Goal: Transaction & Acquisition: Purchase product/service

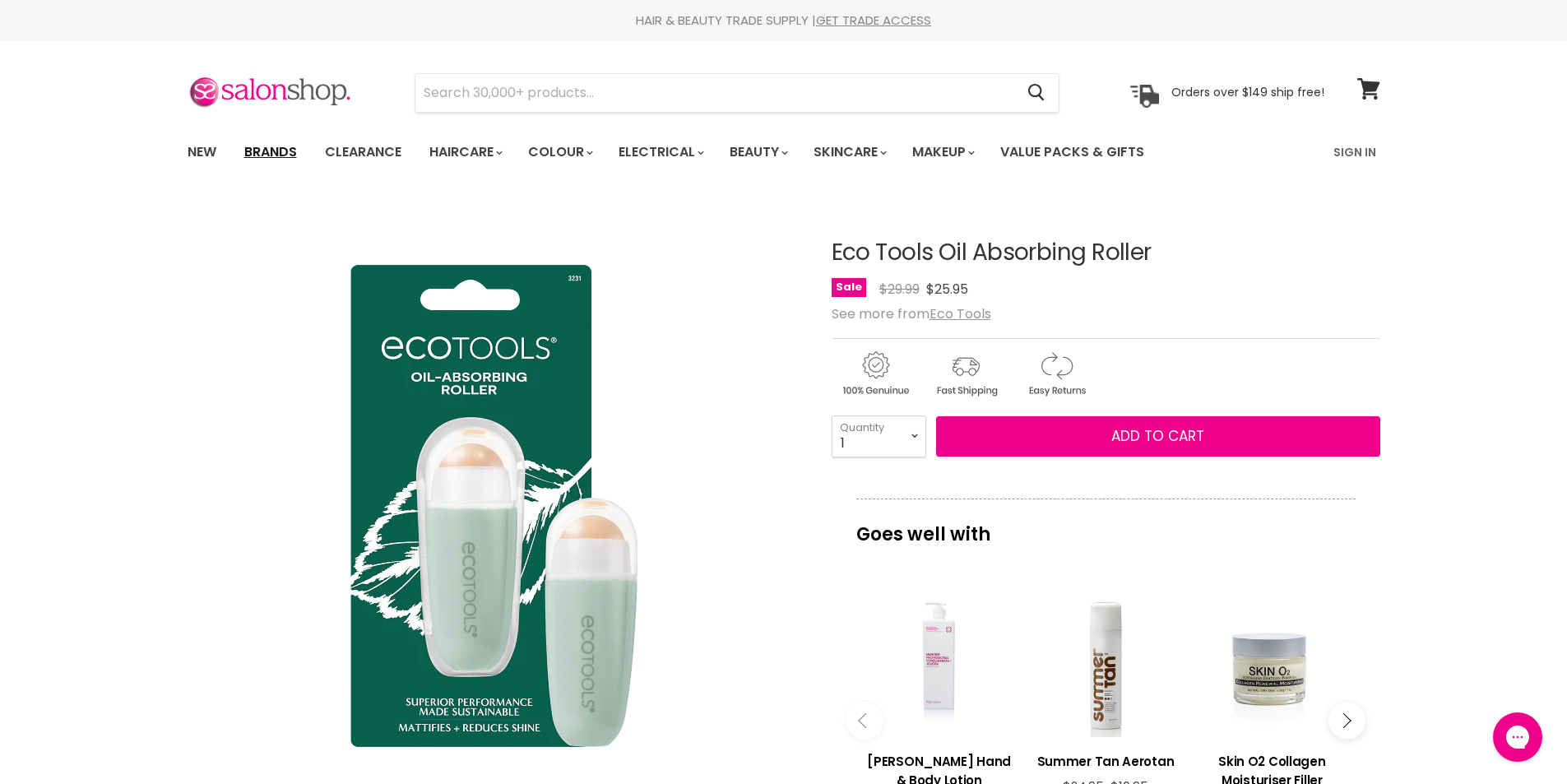
click at [256, 150] on link "Brands" at bounding box center [271, 152] width 77 height 34
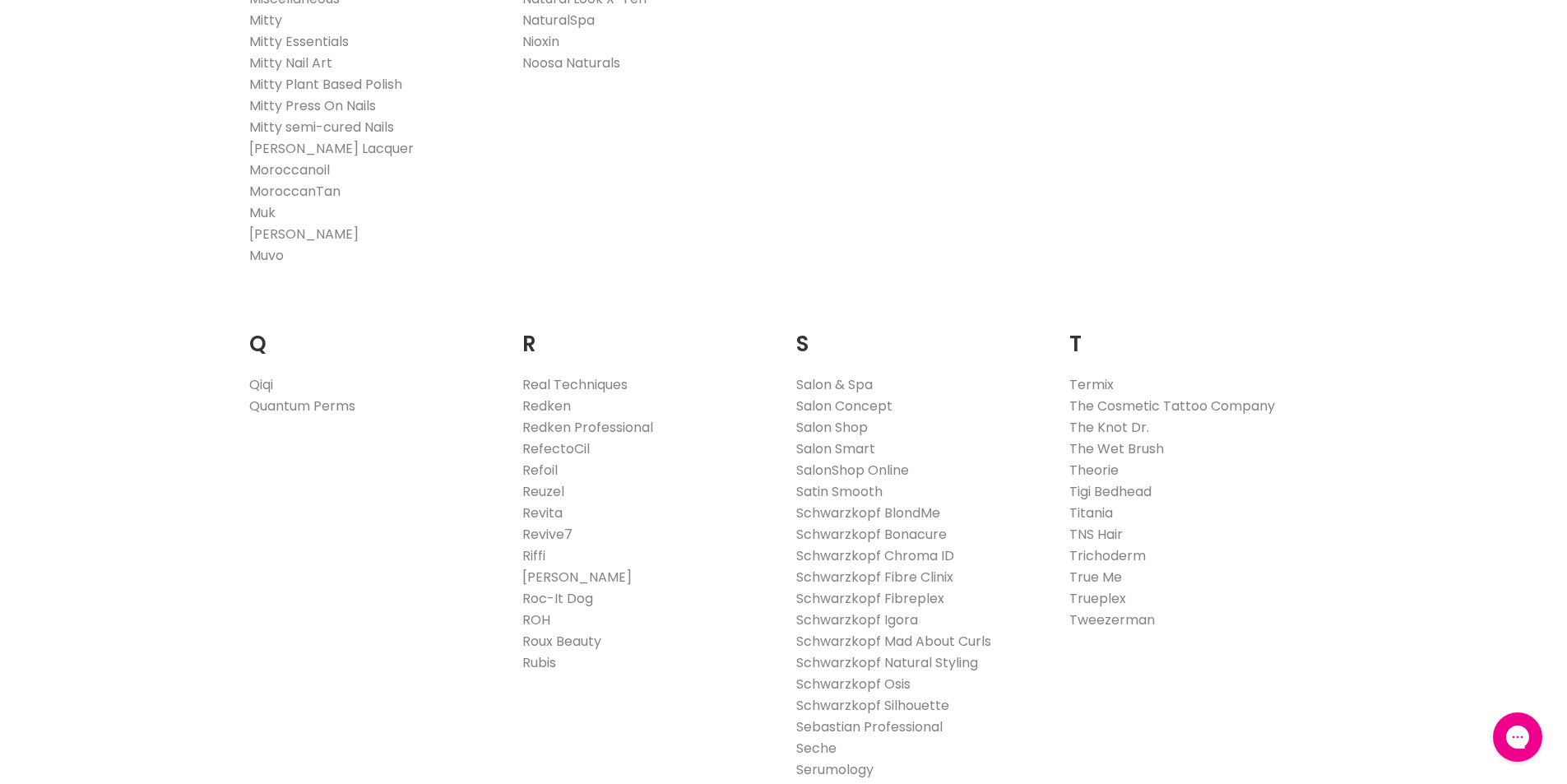
scroll to position [2302, 0]
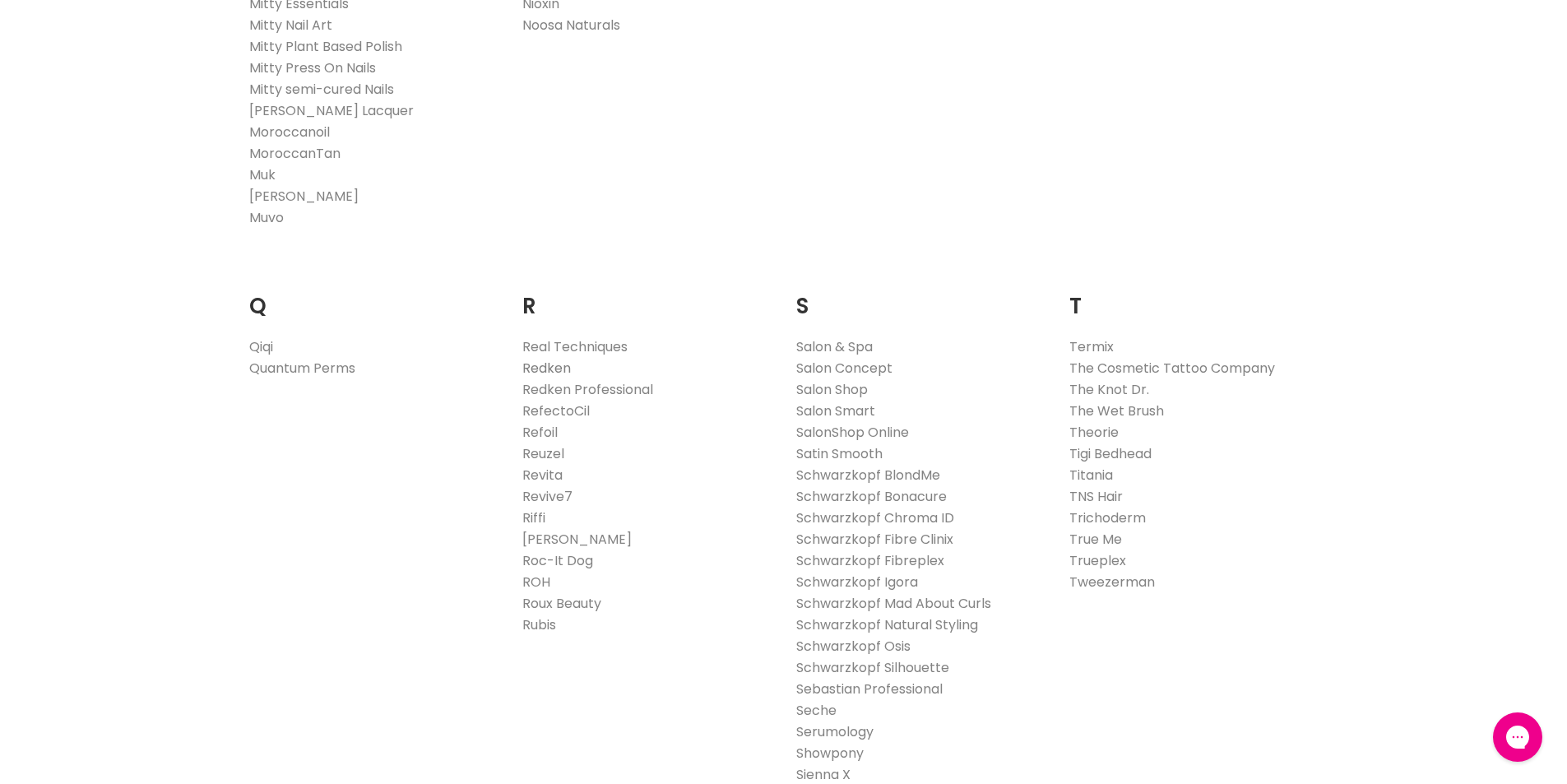
click at [560, 363] on link "Redken" at bounding box center [546, 368] width 48 height 19
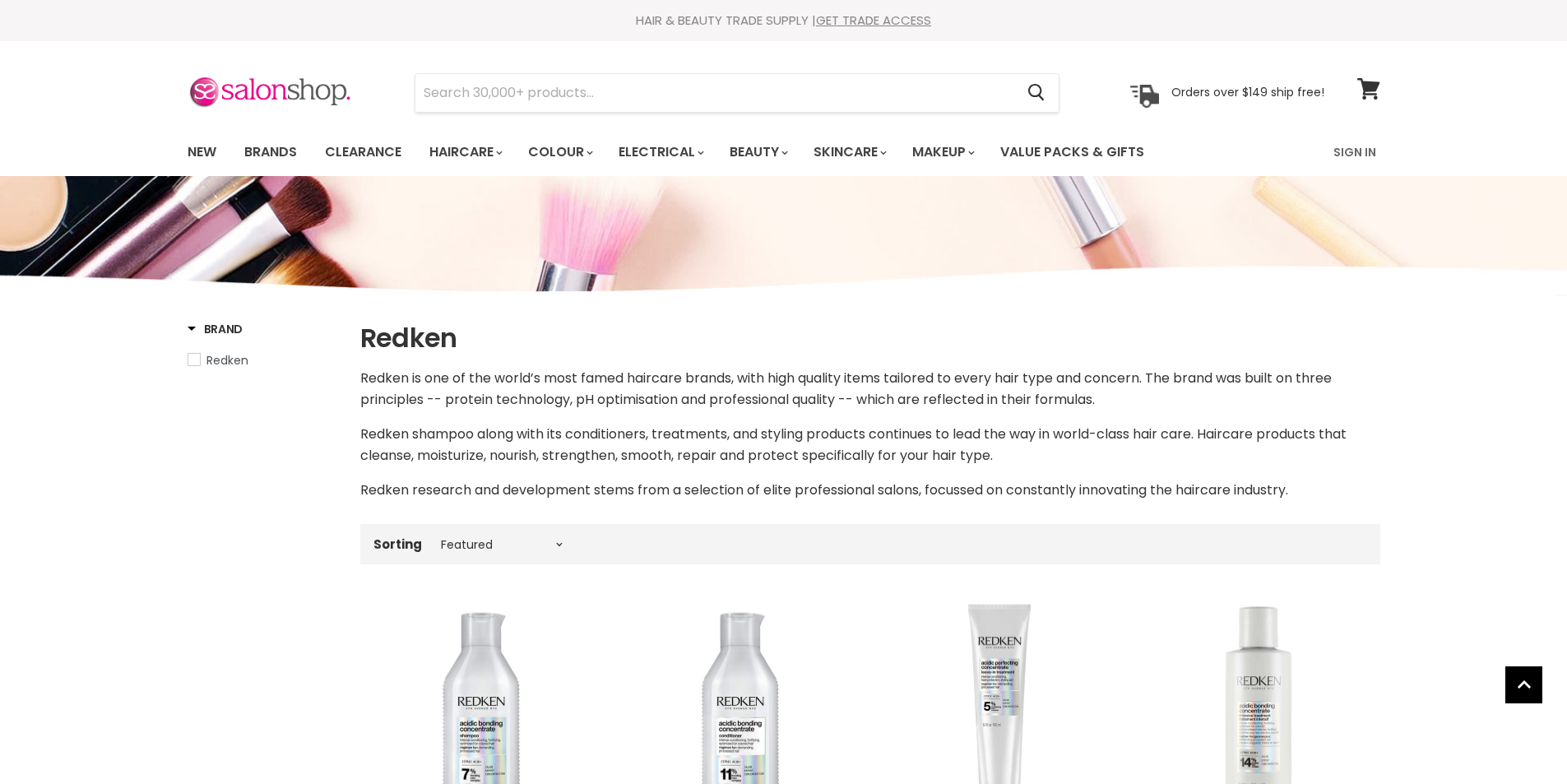
select select "manual"
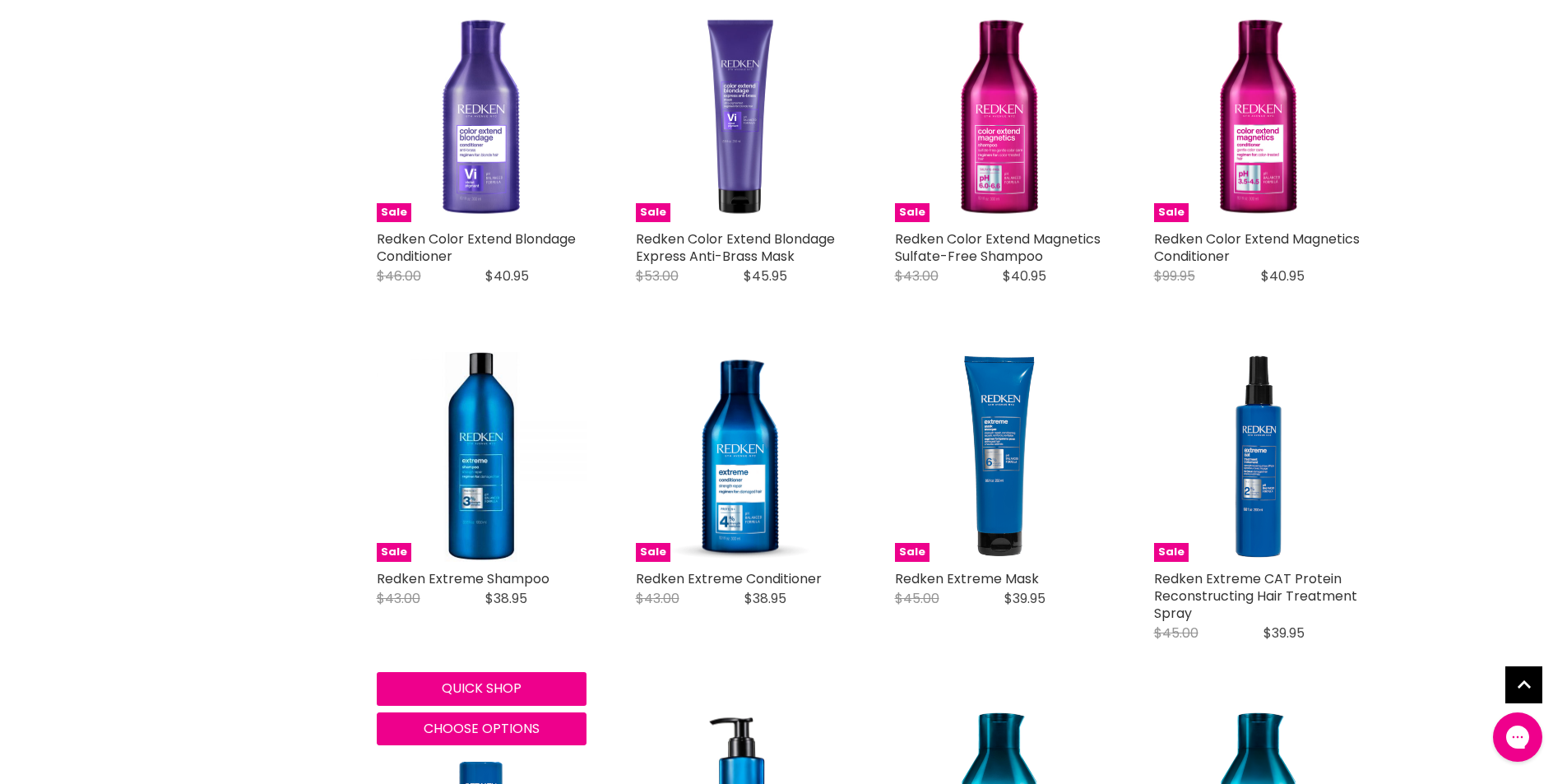
click at [501, 564] on div "Sale Redken Extreme Shampoo Redken Original Price $43.00 Current Price $38.95 A…" at bounding box center [481, 549] width 242 height 427
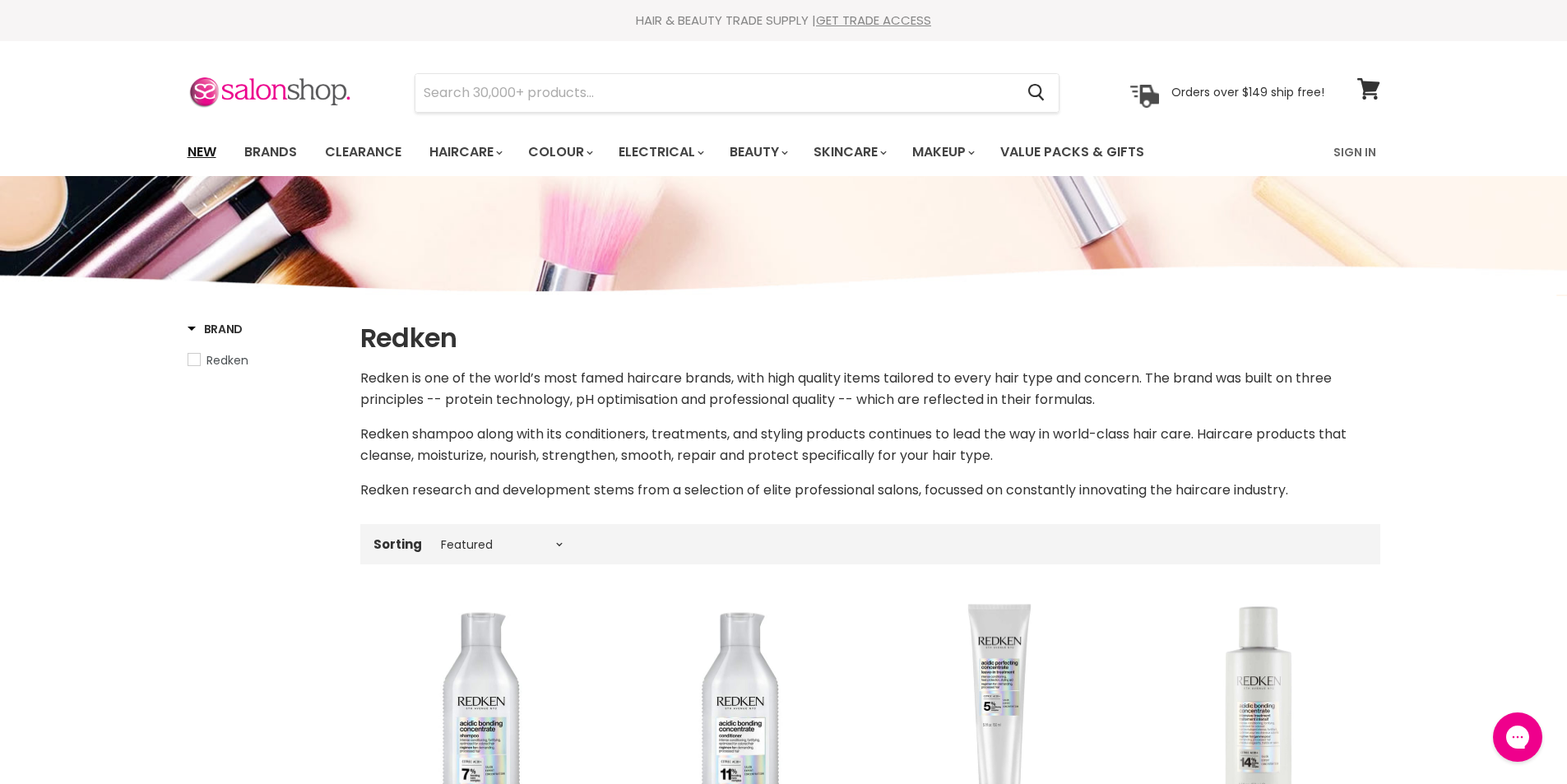
click at [190, 150] on link "New" at bounding box center [201, 152] width 54 height 34
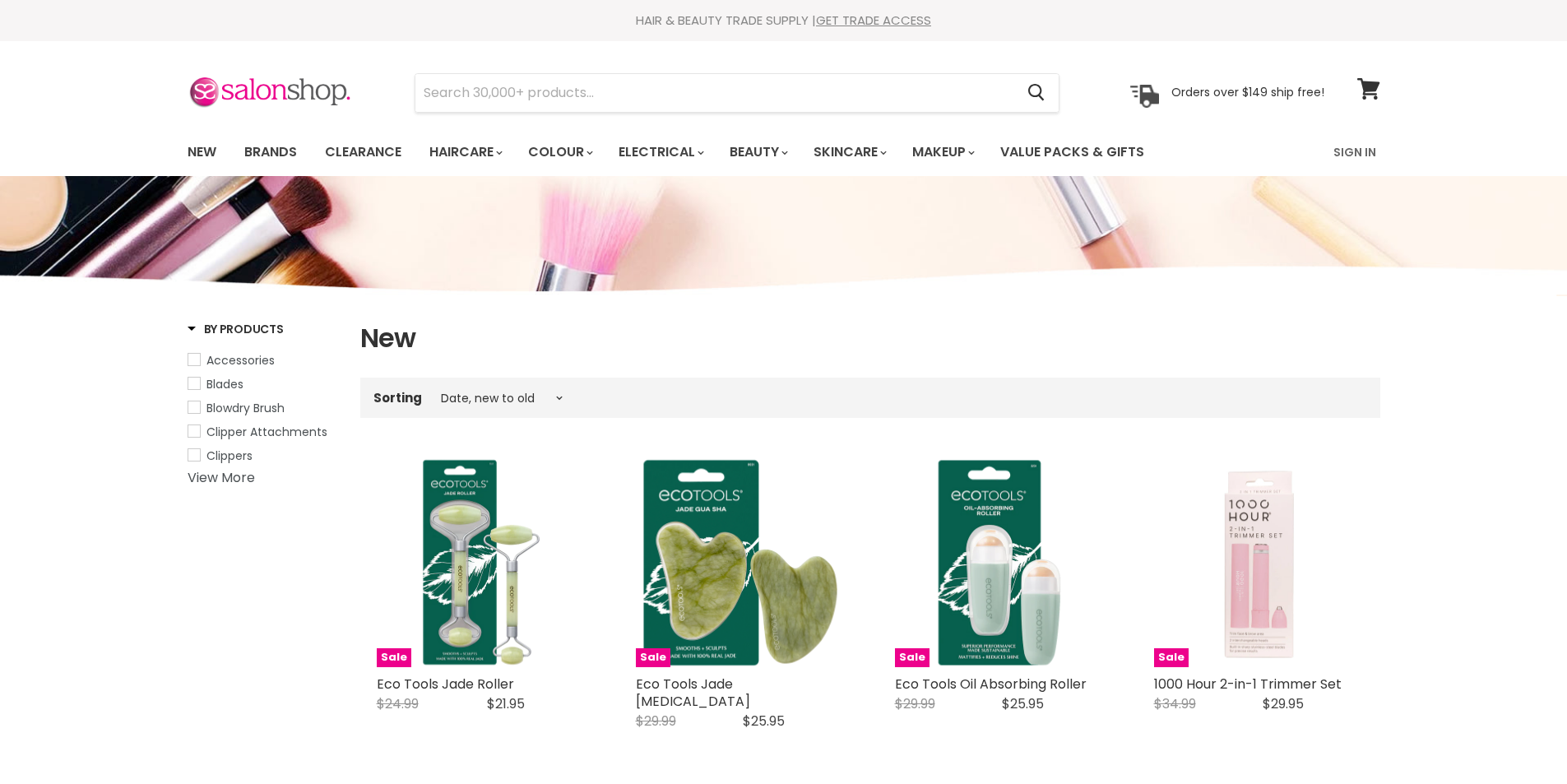
select select "created-descending"
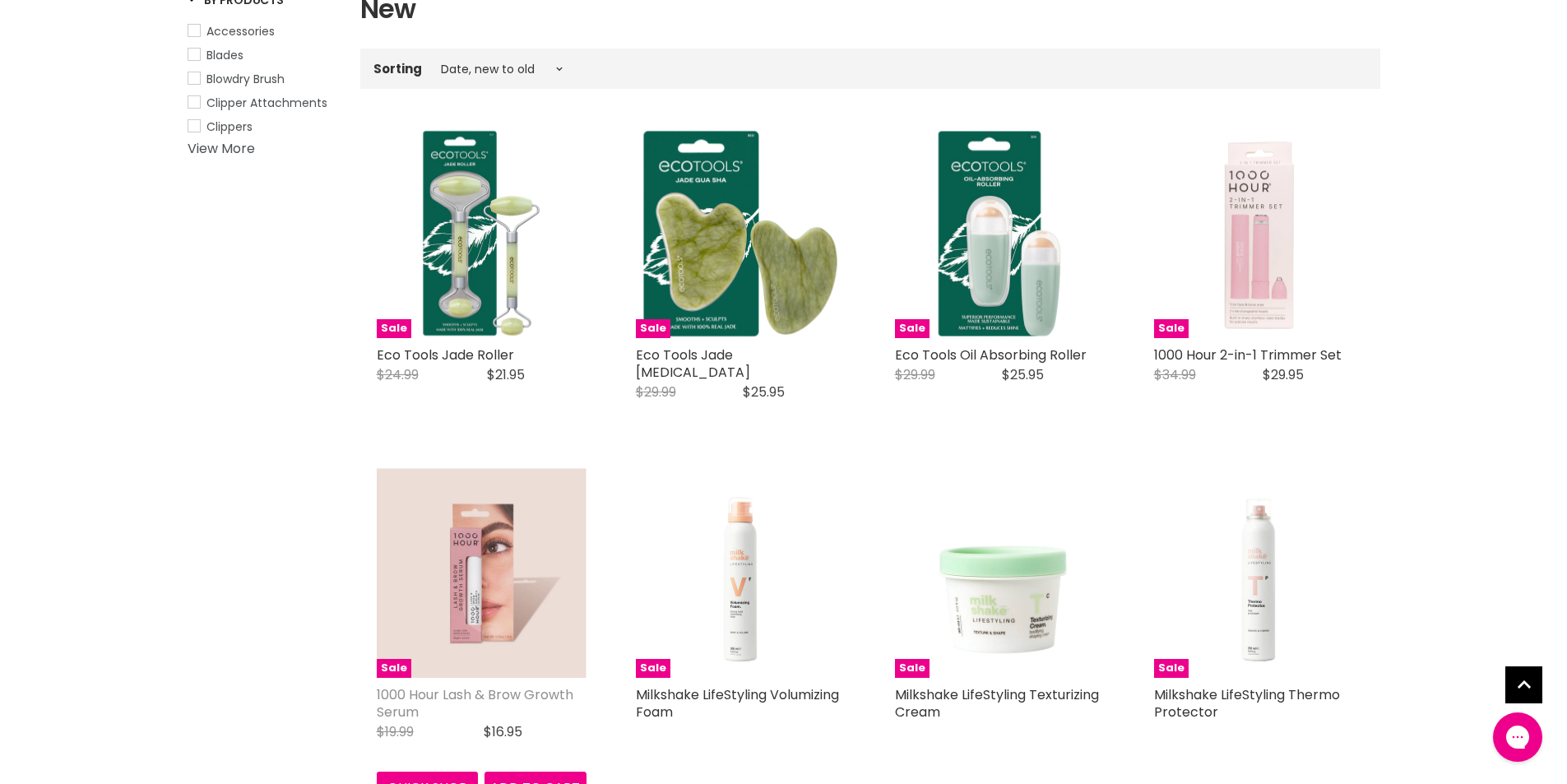
click at [483, 685] on link "1000 Hour Lash & Brow Growth Serum" at bounding box center [475, 702] width 197 height 36
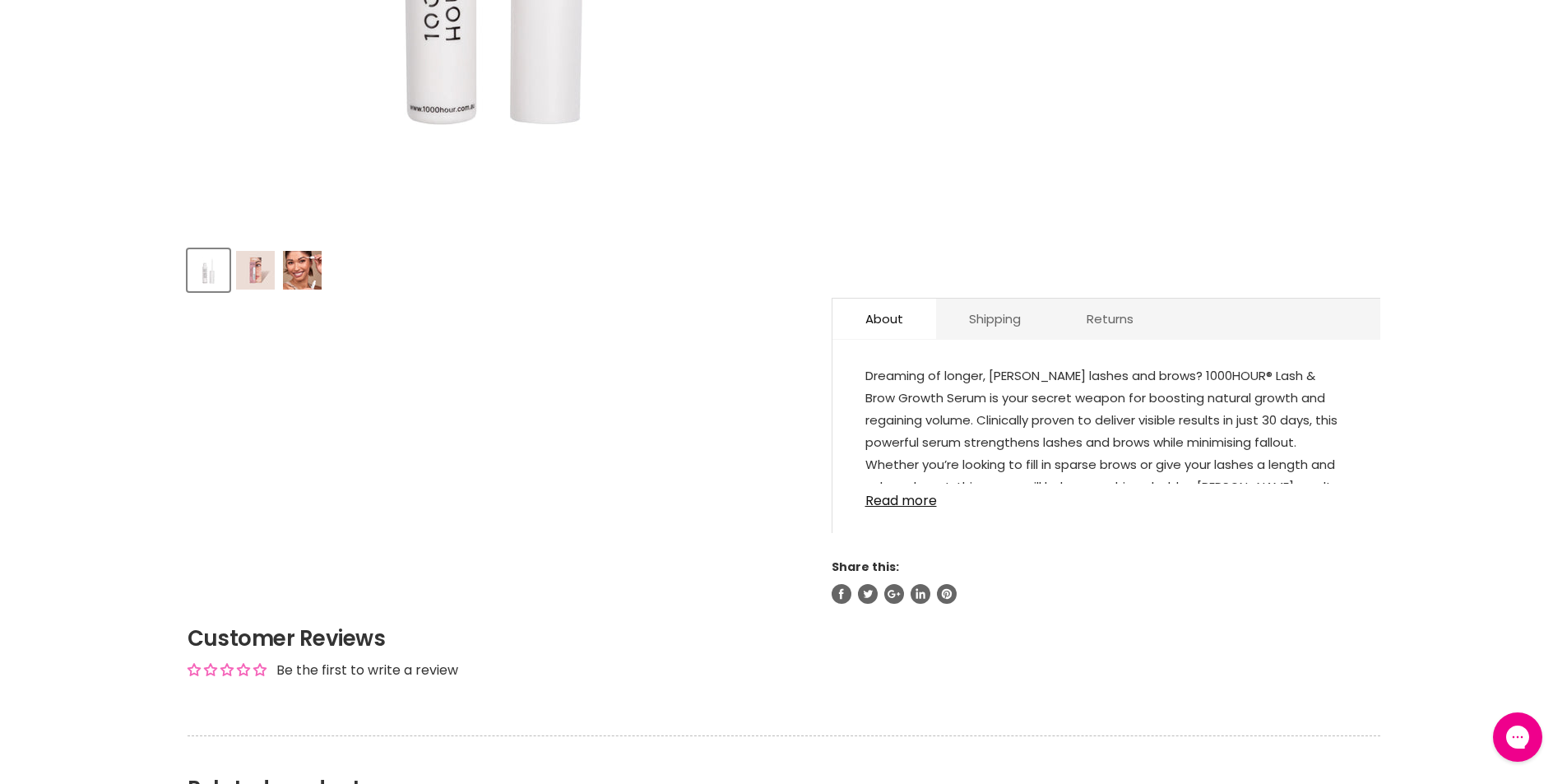
scroll to position [658, 0]
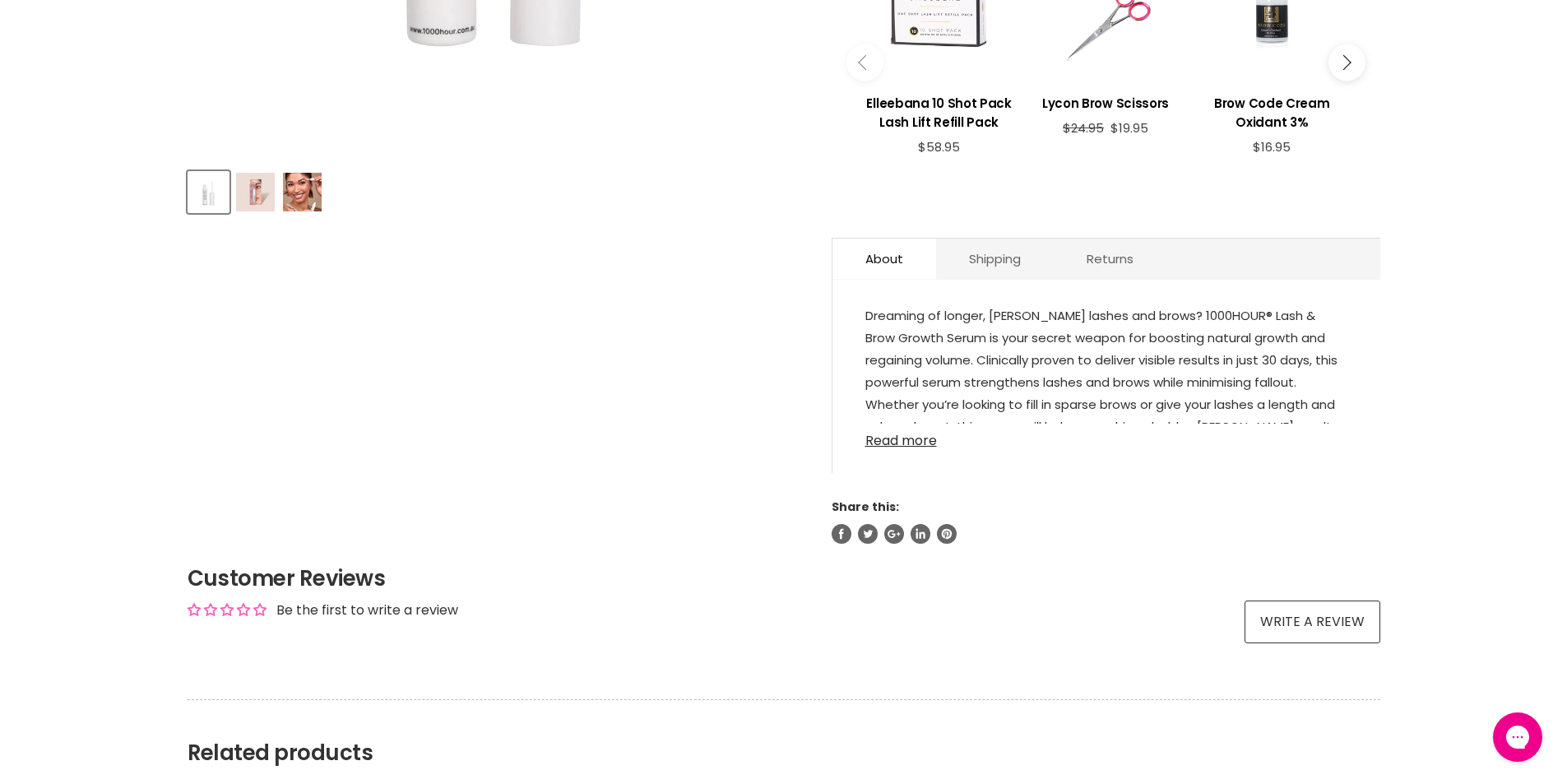
click at [895, 441] on link "Read more" at bounding box center [1106, 435] width 482 height 25
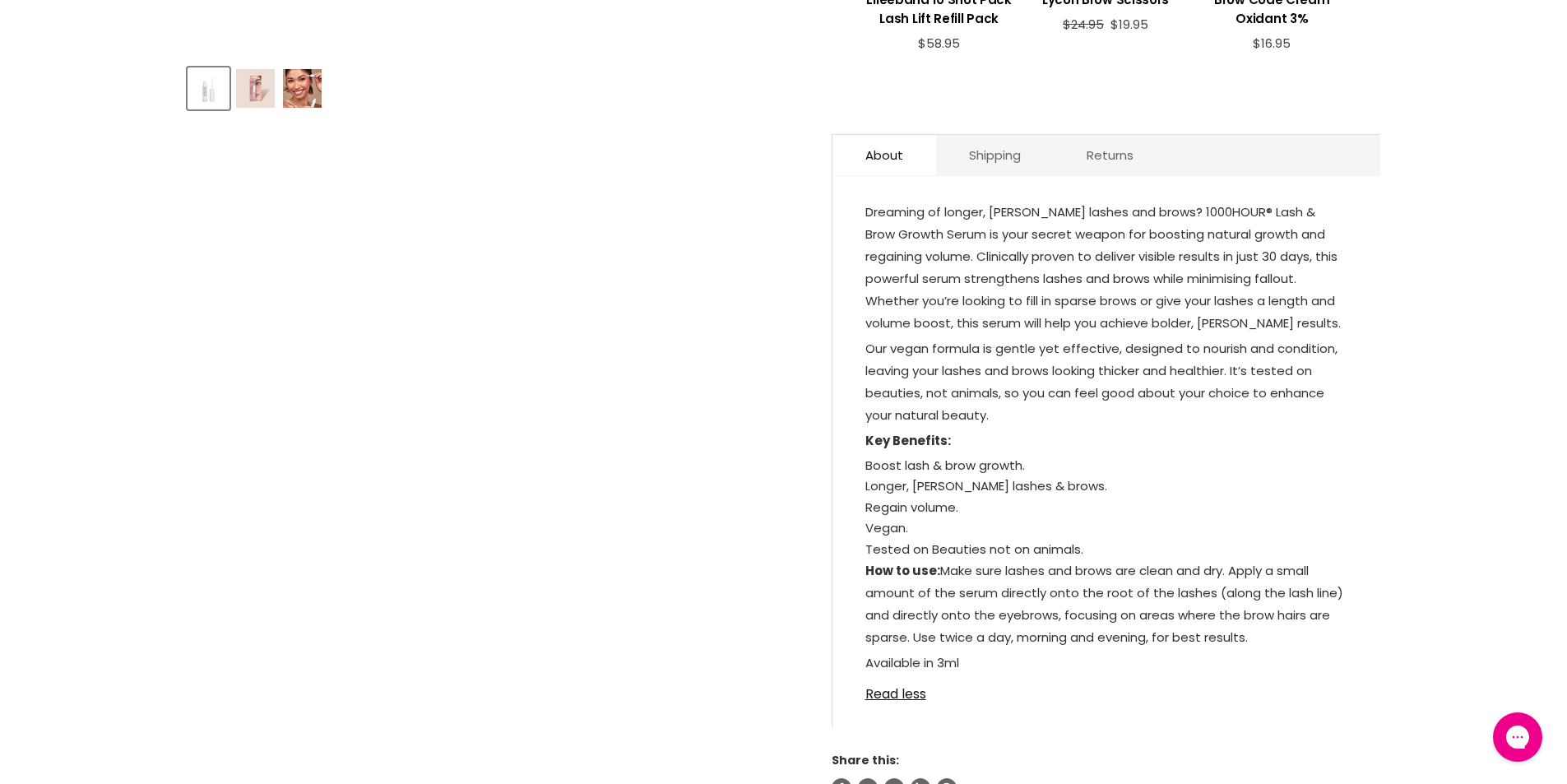
scroll to position [823, 0]
